Goal: Transaction & Acquisition: Purchase product/service

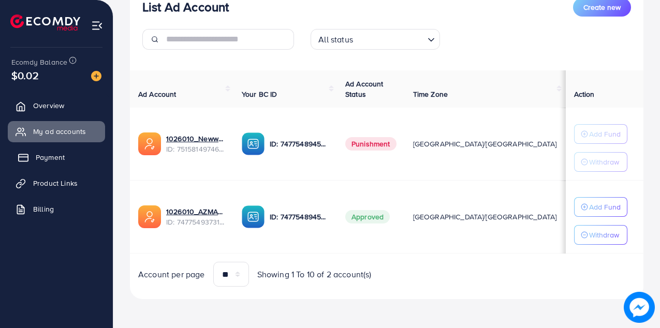
click at [57, 156] on span "Payment" at bounding box center [50, 157] width 29 height 10
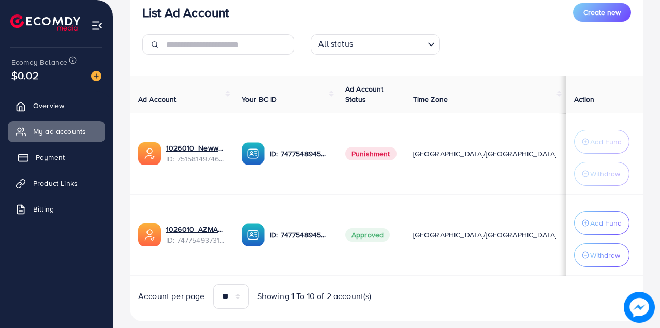
scroll to position [144, 0]
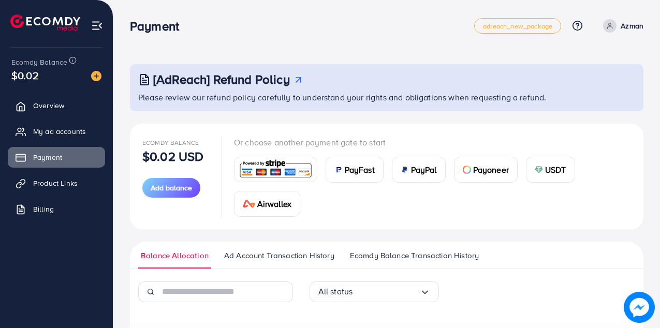
click at [345, 166] on span "PayFast" at bounding box center [360, 170] width 30 height 12
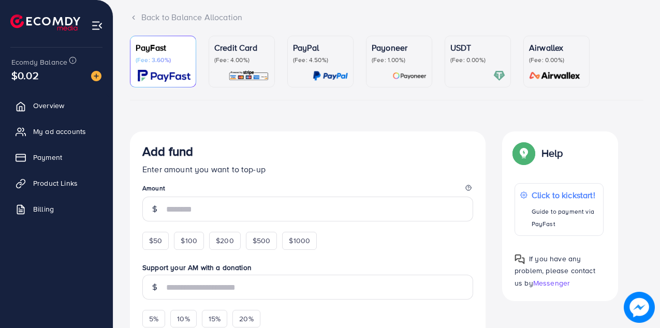
scroll to position [77, 0]
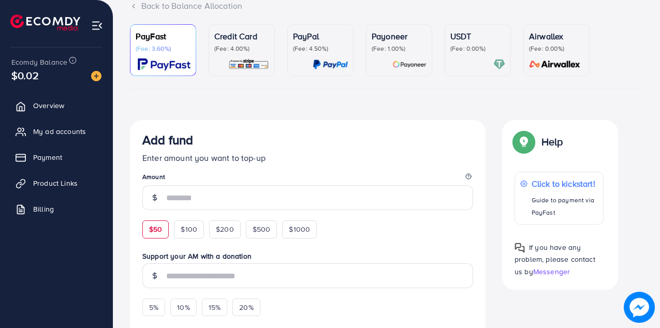
click at [155, 235] on span "$50" at bounding box center [155, 229] width 13 height 10
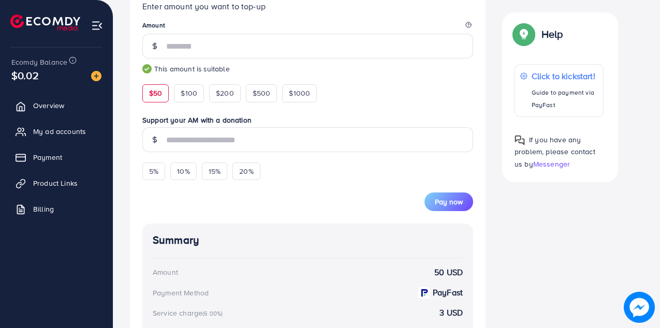
scroll to position [231, 0]
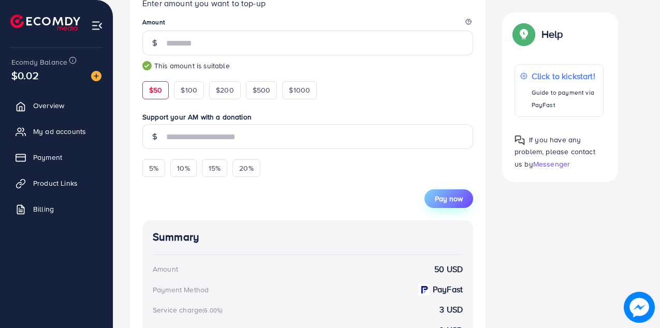
click at [442, 202] on span "Pay now" at bounding box center [449, 199] width 28 height 10
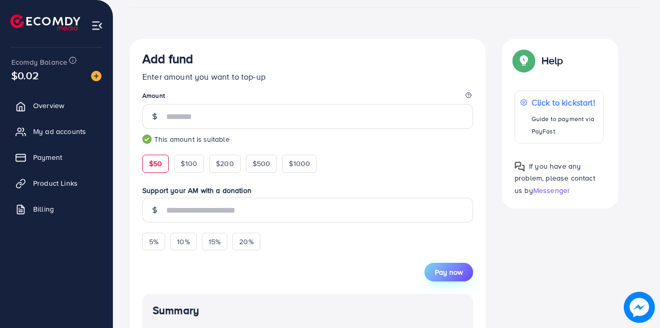
scroll to position [168, 0]
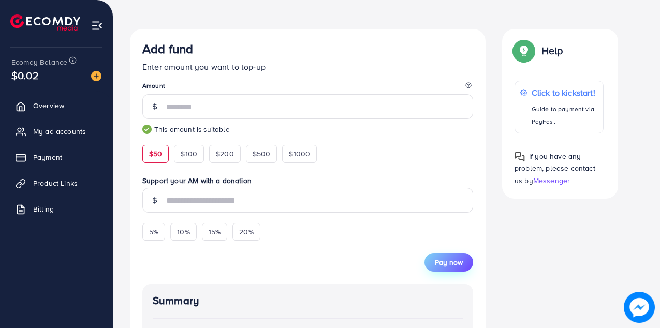
click at [447, 262] on span "Pay now" at bounding box center [449, 262] width 28 height 10
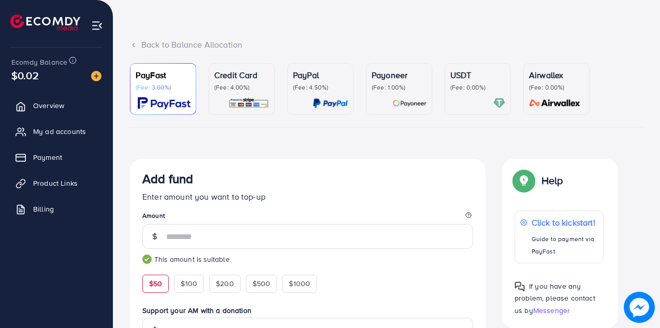
scroll to position [0, 0]
